Goal: Complete application form: Complete application form

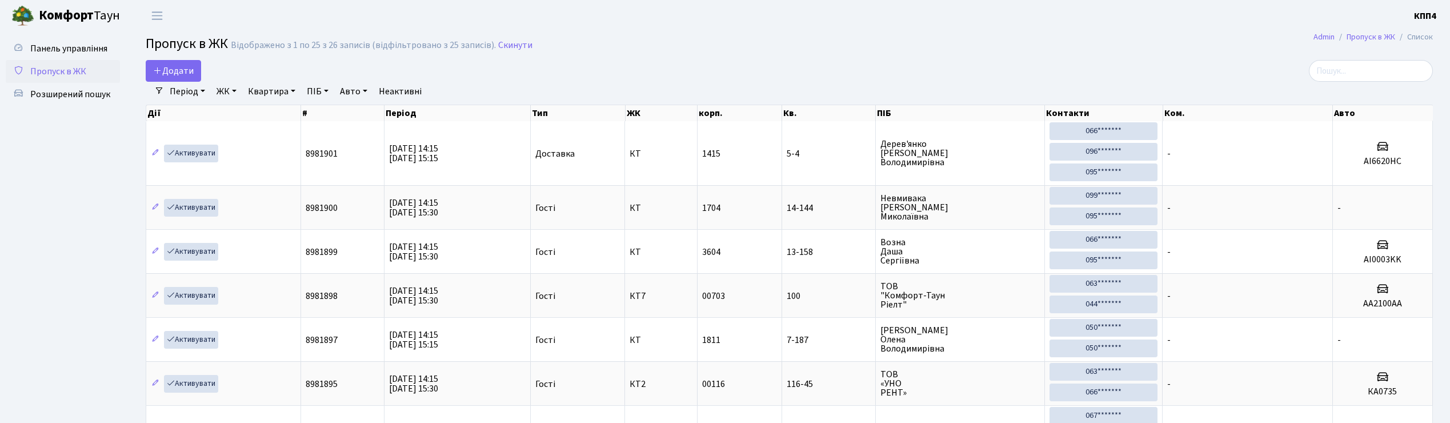
select select "25"
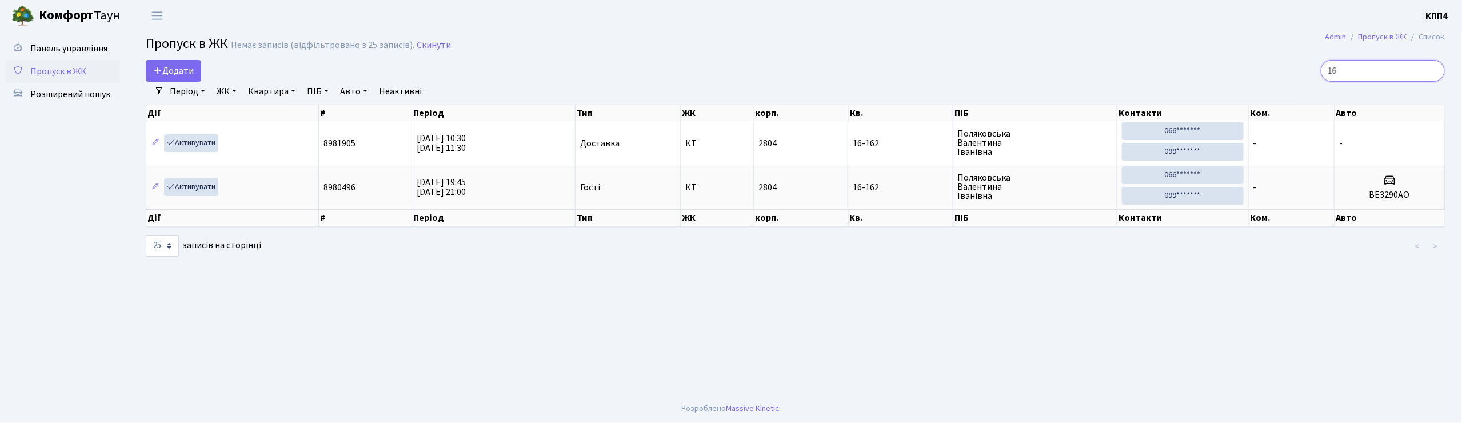
type input "1"
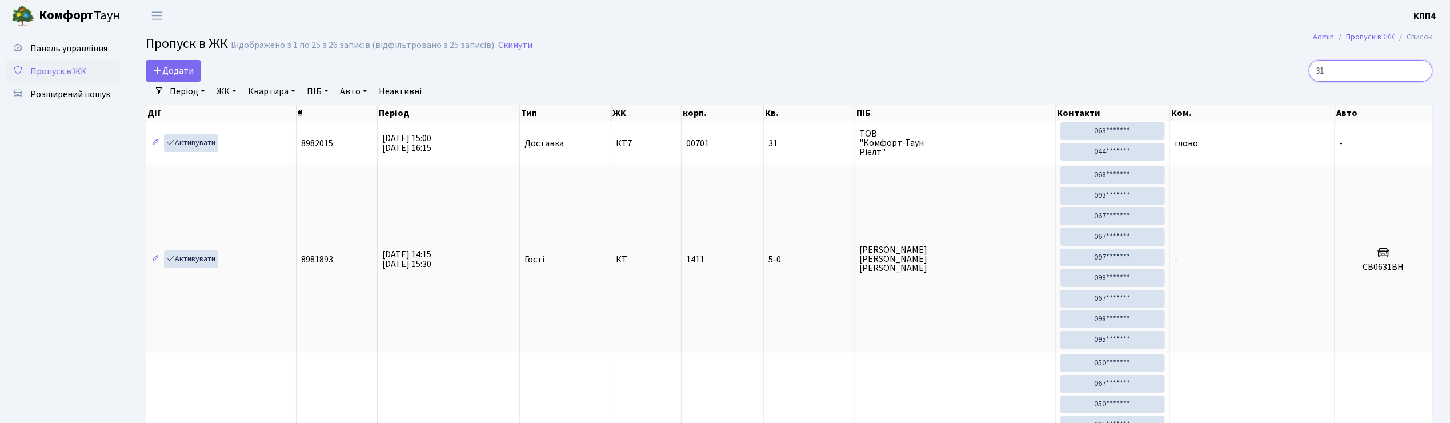
type input "3"
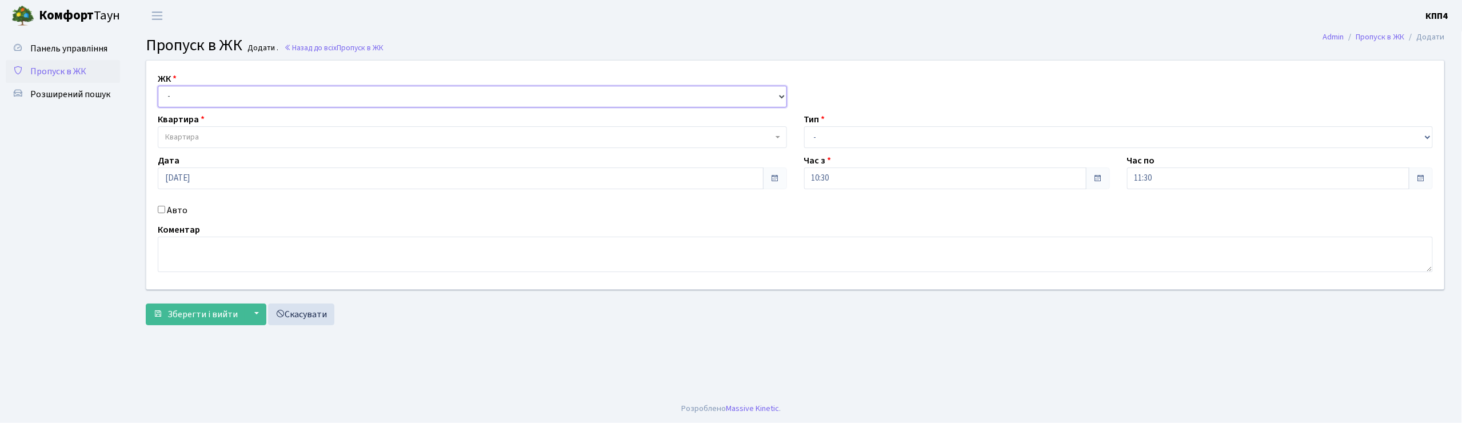
click at [183, 88] on select "- КТ, вул. Регенераторна, 4 КТ2, просп. Соборності, 17 КТ3, вул. Березнева, 16 …" at bounding box center [472, 97] width 629 height 22
select select "271"
click at [158, 86] on select "- КТ, вул. Регенераторна, 4 КТ2, просп. Соборності, 17 КТ3, вул. Березнева, 16 …" at bounding box center [472, 97] width 629 height 22
select select
click at [190, 129] on span "Квартира" at bounding box center [472, 137] width 629 height 22
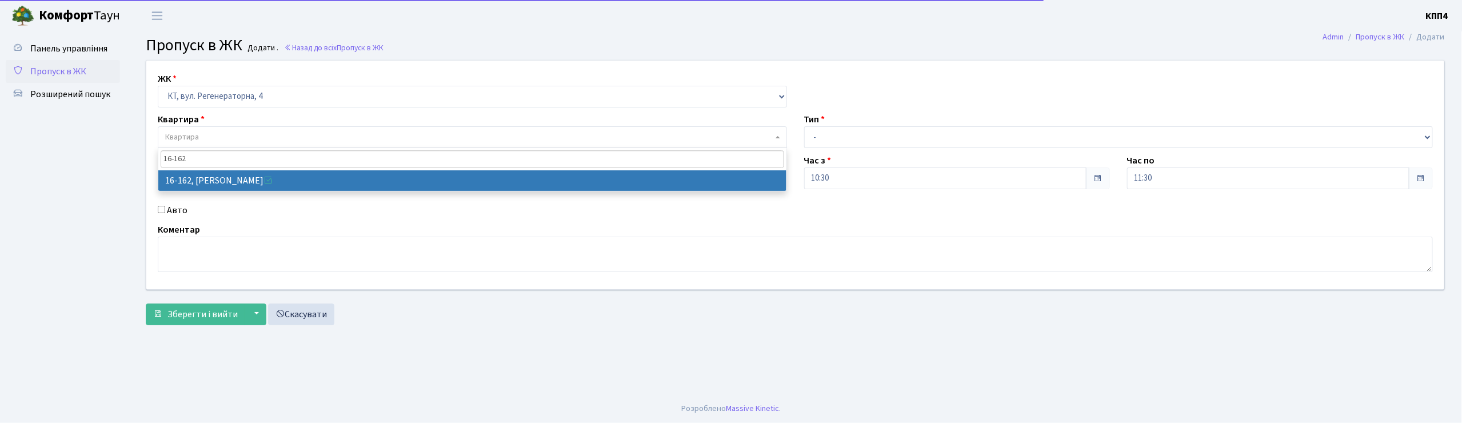
type input "16-162"
select select "8723"
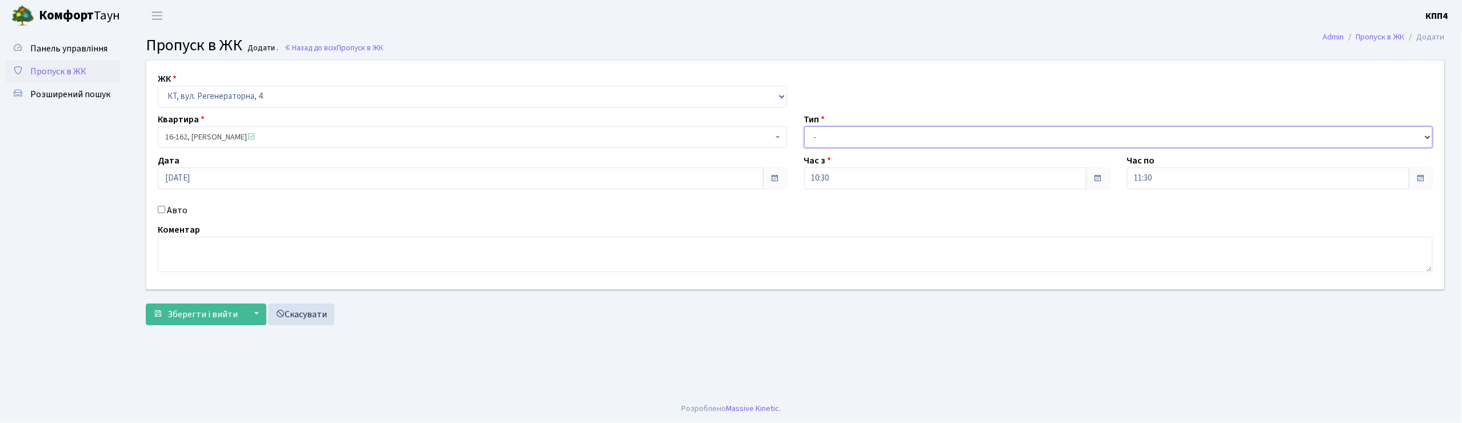
click at [839, 142] on select "- Доставка Таксі Гості Сервіс" at bounding box center [1118, 137] width 629 height 22
select select "1"
click at [804, 126] on select "- Доставка Таксі Гості Сервіс" at bounding box center [1118, 137] width 629 height 22
click at [216, 314] on span "Зберегти і вийти" at bounding box center [202, 314] width 70 height 13
click at [162, 209] on input "Авто" at bounding box center [161, 209] width 7 height 7
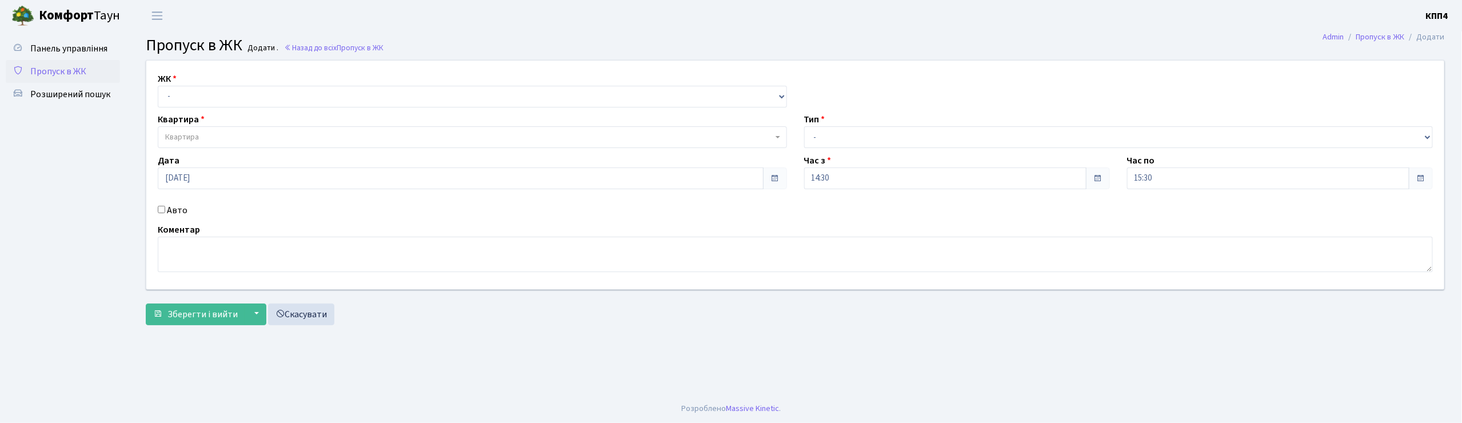
checkbox input "true"
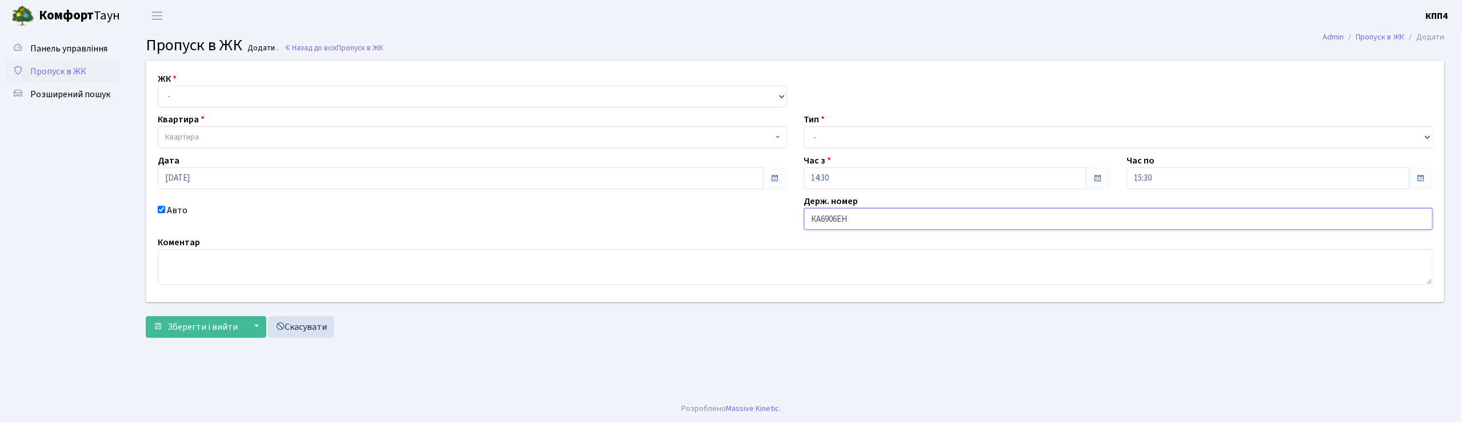
type input "КА6906ЕН"
click at [211, 94] on select "- КТ, вул. Регенераторна, 4 КТ2, просп. Соборності, 17 КТ3, вул. Березнева, 16 …" at bounding box center [472, 97] width 629 height 22
select select "271"
click at [158, 86] on select "- КТ, вул. Регенераторна, 4 КТ2, просп. Соборності, 17 КТ3, вул. Березнева, 16 …" at bounding box center [472, 97] width 629 height 22
select select
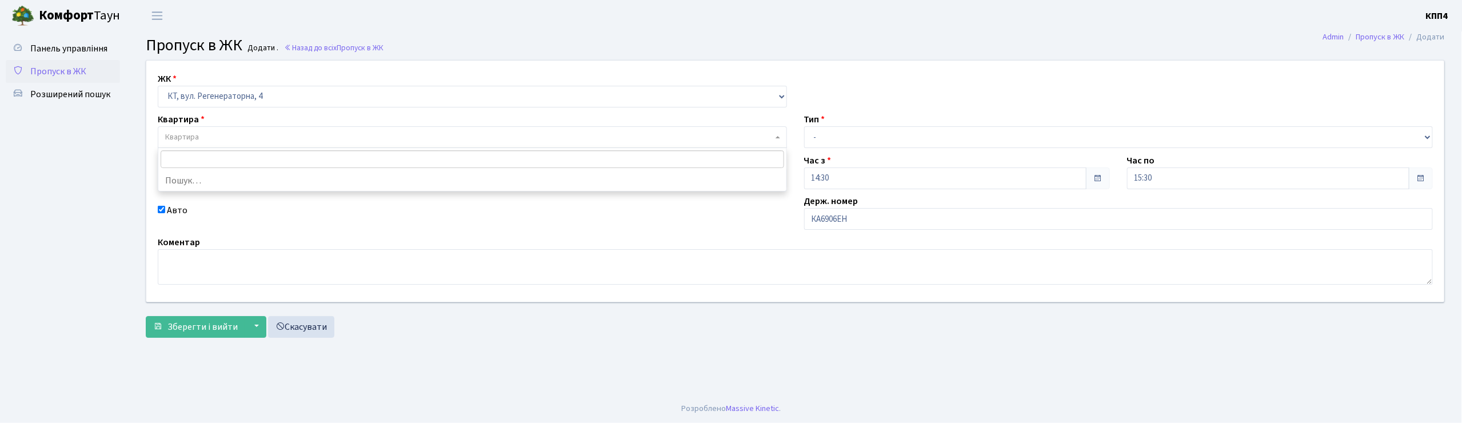
click at [207, 135] on span "Квартира" at bounding box center [468, 136] width 607 height 11
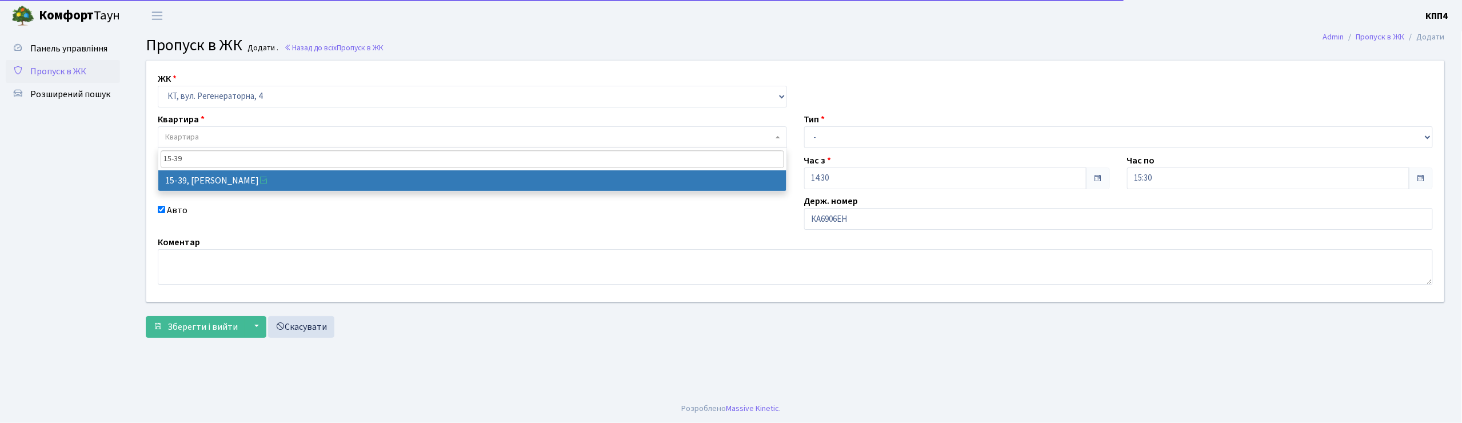
type input "15-39"
select select "8814"
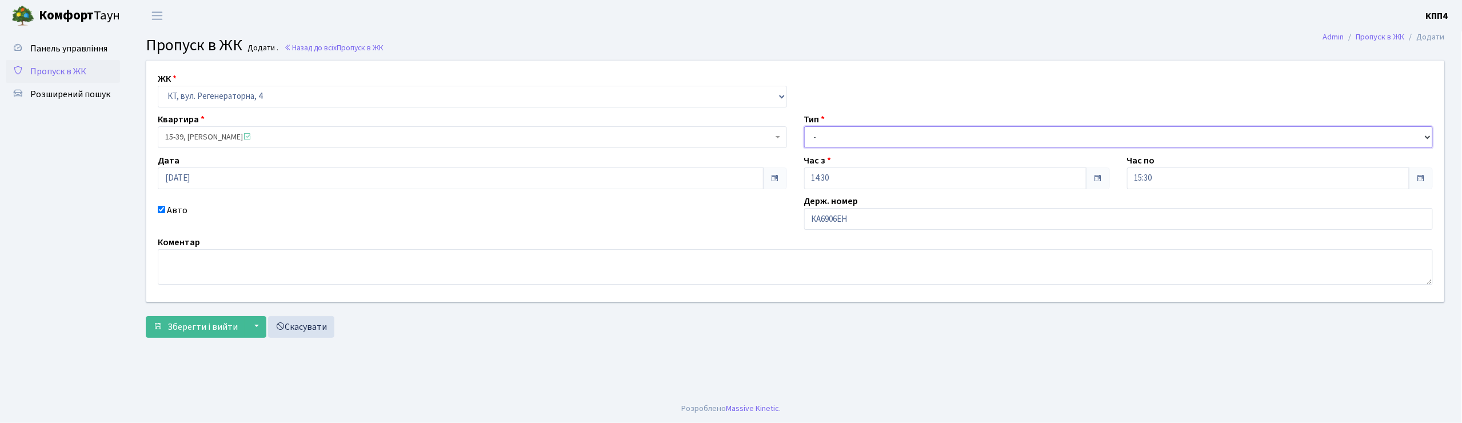
click at [826, 142] on select "- Доставка Таксі Гості Сервіс" at bounding box center [1118, 137] width 629 height 22
select select "2"
click at [804, 126] on select "- Доставка Таксі Гості Сервіс" at bounding box center [1118, 137] width 629 height 22
click at [183, 325] on span "Зберегти і вийти" at bounding box center [202, 327] width 70 height 13
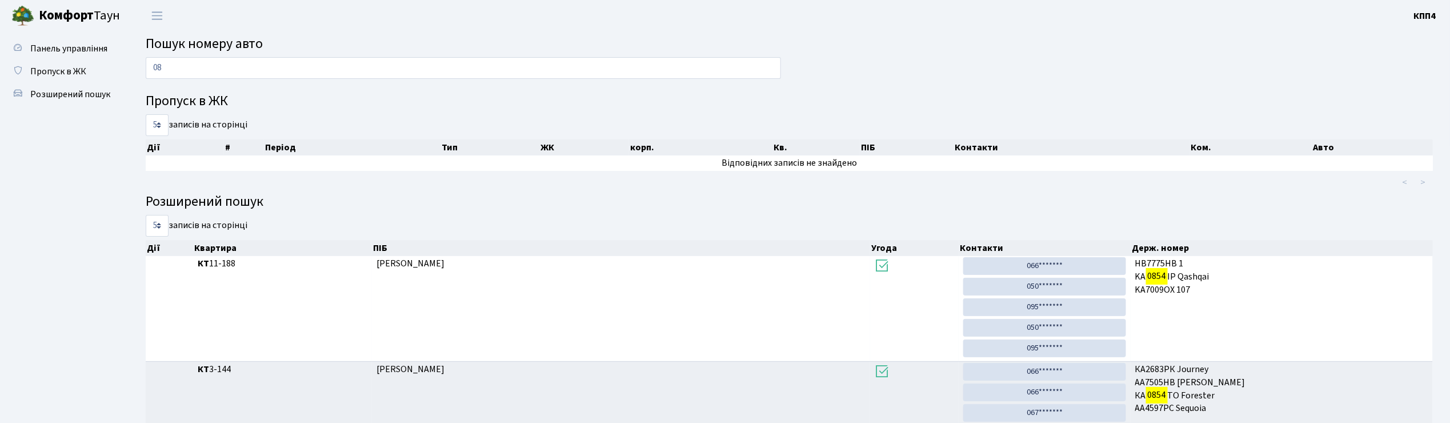
type input "0"
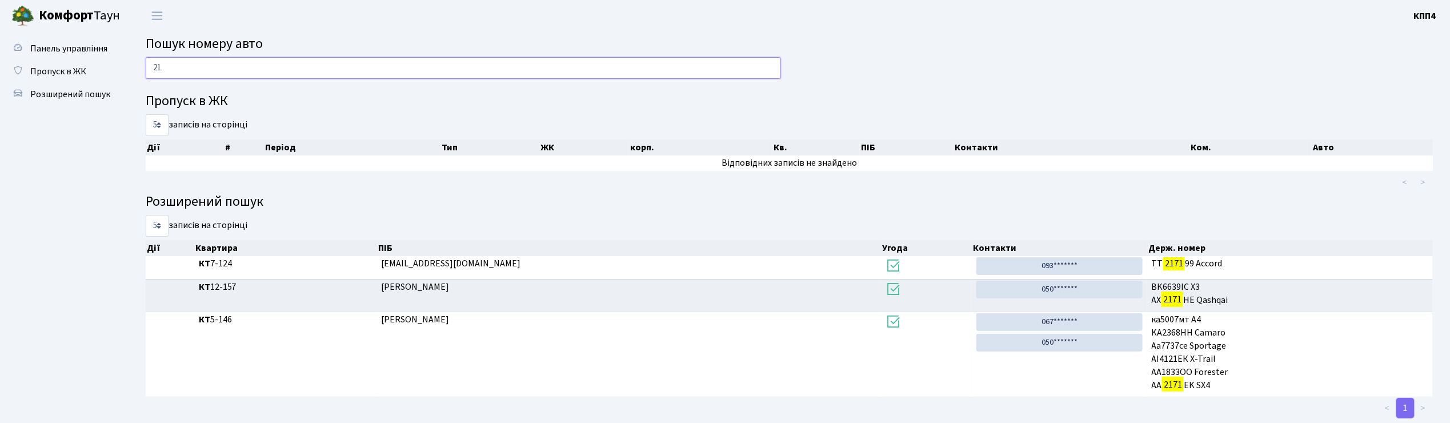
type input "2"
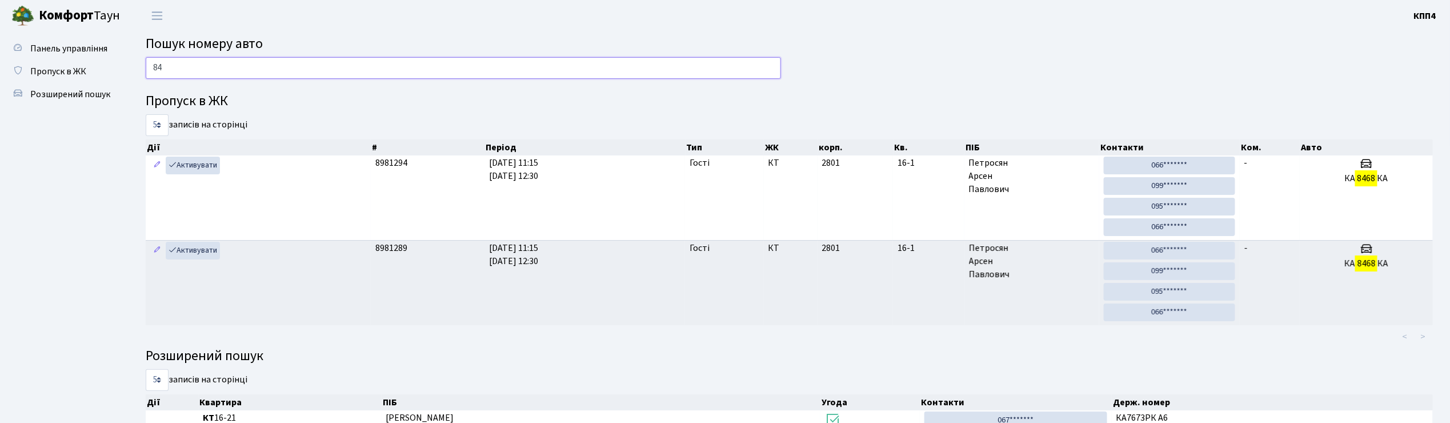
type input "8"
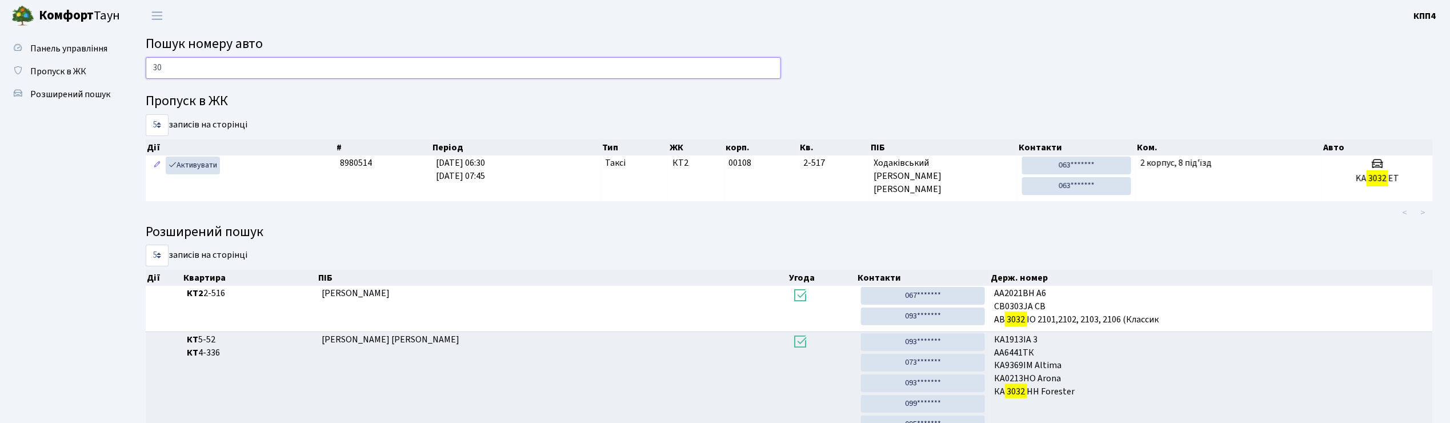
type input "3"
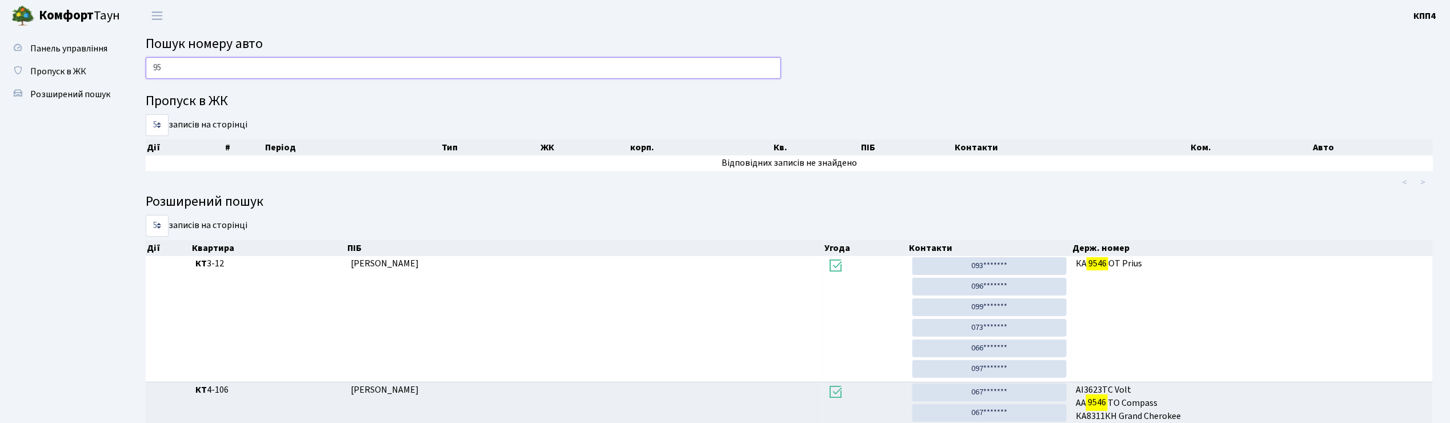
type input "9"
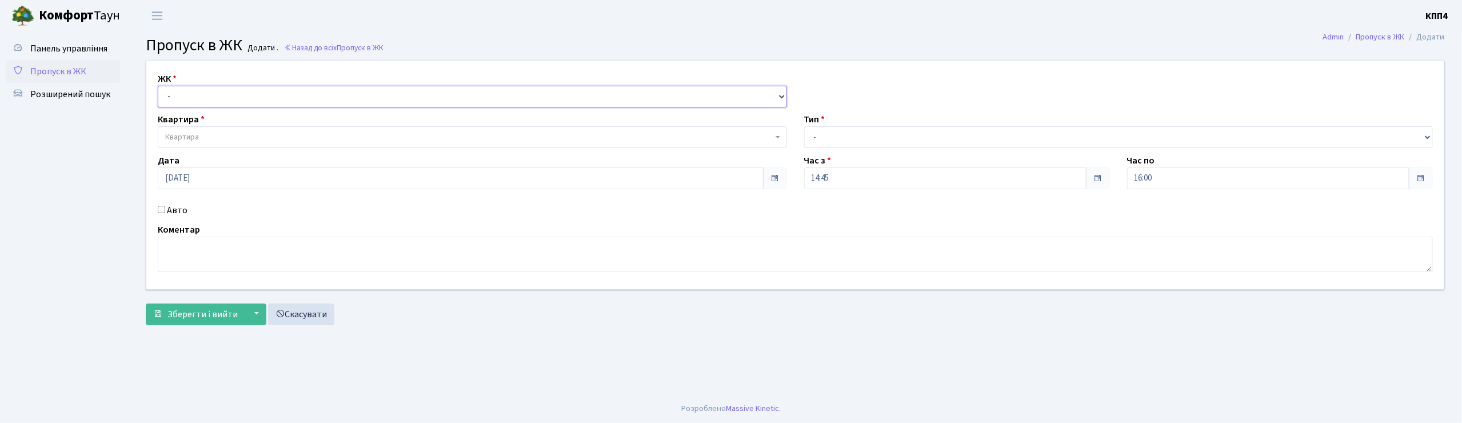
click at [168, 95] on select "- КТ, вул. Регенераторна, 4 КТ2, просп. Соборності, 17 КТ3, вул. Березнева, 16 …" at bounding box center [472, 97] width 629 height 22
select select "305"
click at [158, 86] on select "- КТ, вул. Регенераторна, 4 КТ2, просп. Соборності, 17 КТ3, вул. Березнева, 16 …" at bounding box center [472, 97] width 629 height 22
select select
click at [190, 142] on span "Квартира" at bounding box center [182, 136] width 34 height 11
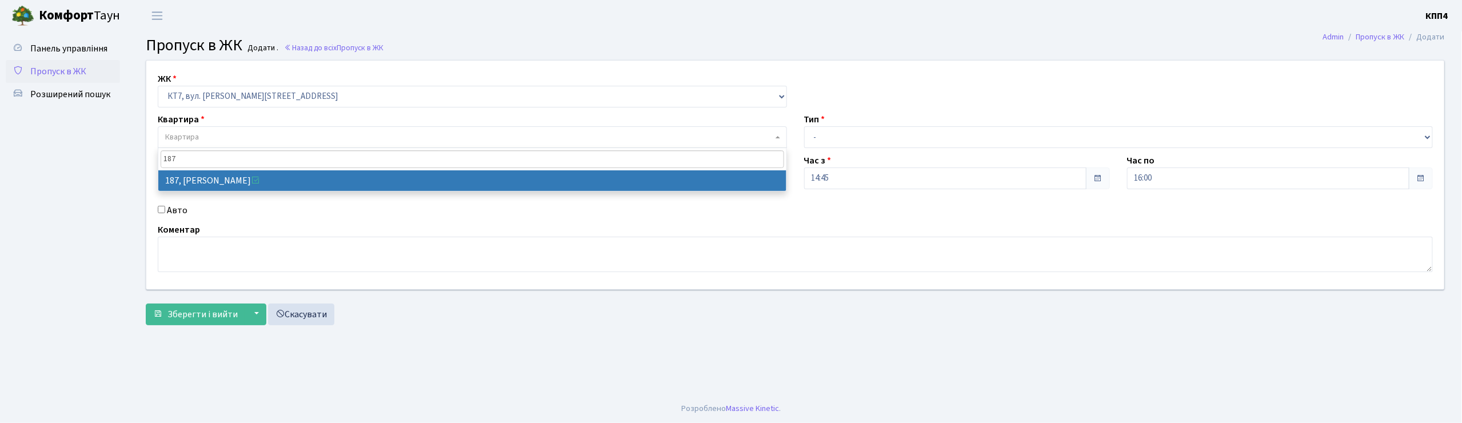
type input "187"
select select "18618"
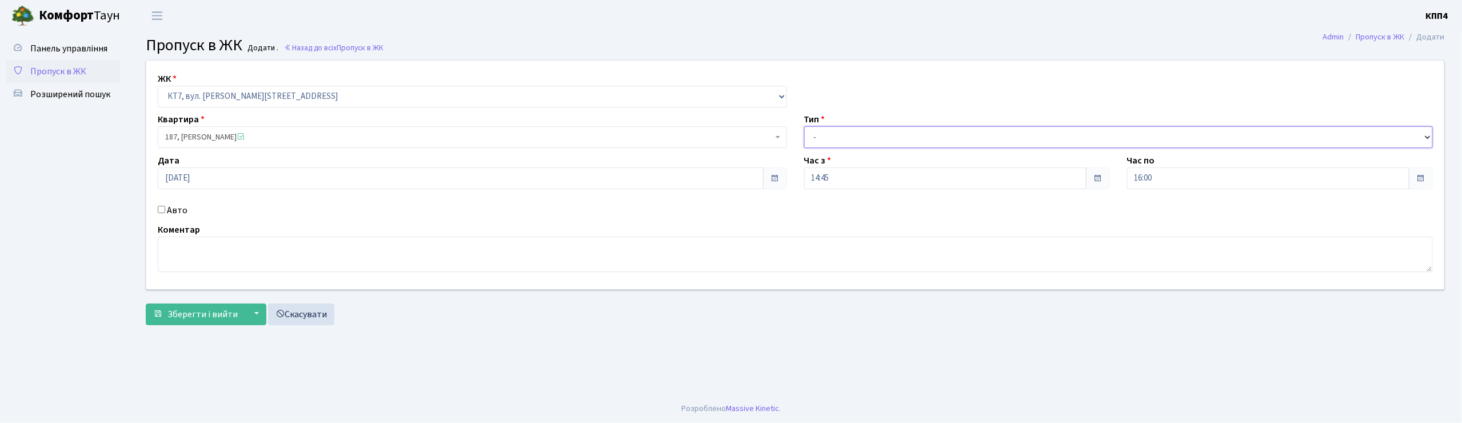
click at [824, 135] on select "- Доставка Таксі Гості Сервіс" at bounding box center [1118, 137] width 629 height 22
select select "1"
click at [804, 126] on select "- Доставка Таксі Гості Сервіс" at bounding box center [1118, 137] width 629 height 22
click at [181, 318] on span "Зберегти і вийти" at bounding box center [202, 314] width 70 height 13
